Goal: Information Seeking & Learning: Learn about a topic

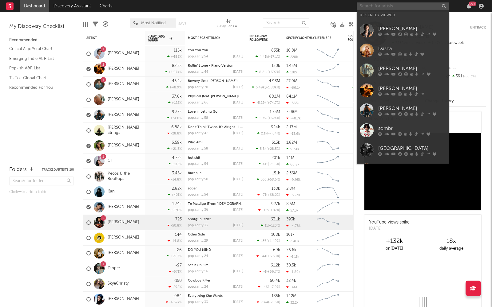
click at [390, 7] on input "text" at bounding box center [403, 6] width 92 height 8
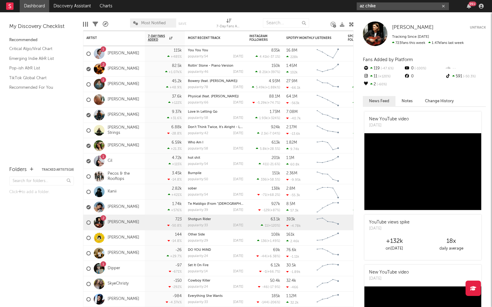
click at [383, 5] on input "az chike" at bounding box center [403, 6] width 92 height 8
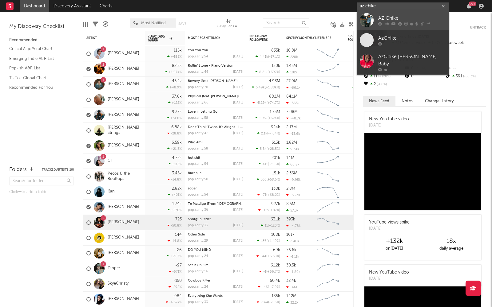
type input "az chike"
click at [384, 25] on icon at bounding box center [386, 24] width 5 height 4
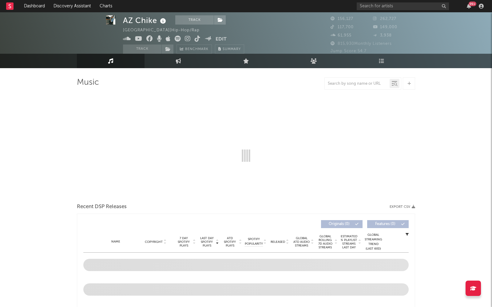
scroll to position [6, 0]
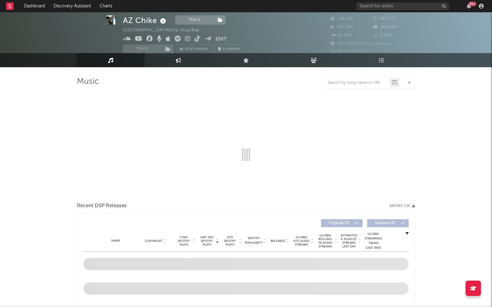
select select "6m"
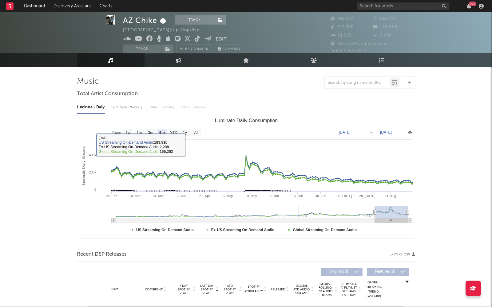
click at [131, 108] on div "Luminate - Weekly" at bounding box center [127, 107] width 32 height 10
select select "6m"
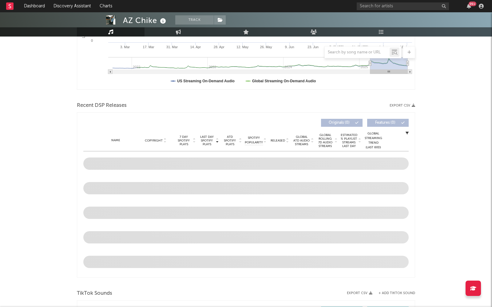
scroll to position [169, 0]
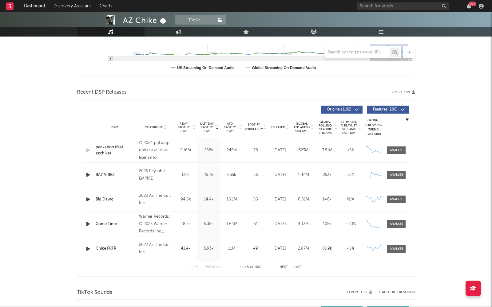
click at [63, 153] on div "AZ Chike Track [GEOGRAPHIC_DATA] | Hip-Hop/Rap Edit Track Benchmark Summary 156…" at bounding box center [246, 307] width 492 height 929
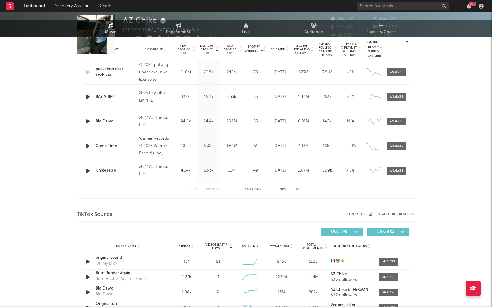
scroll to position [0, 0]
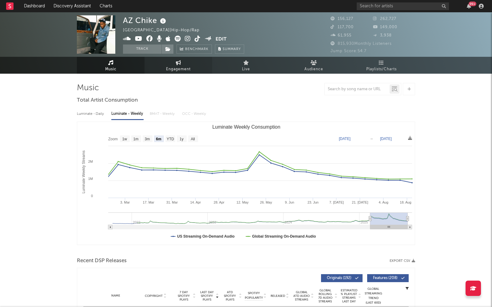
click at [188, 66] on span "Engagement" at bounding box center [178, 69] width 25 height 7
select select "1w"
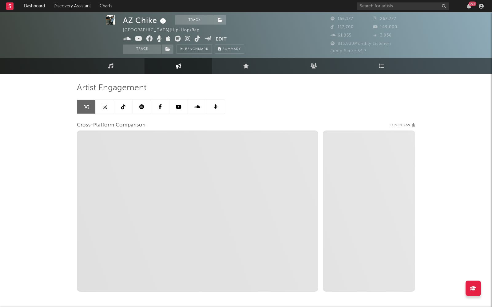
scroll to position [2, 0]
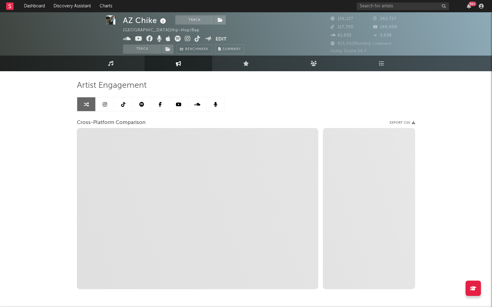
select select "1m"
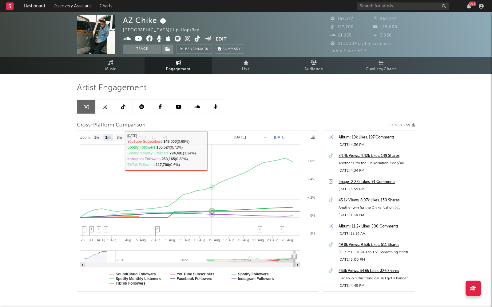
scroll to position [27, 0]
